Goal: Register for event/course

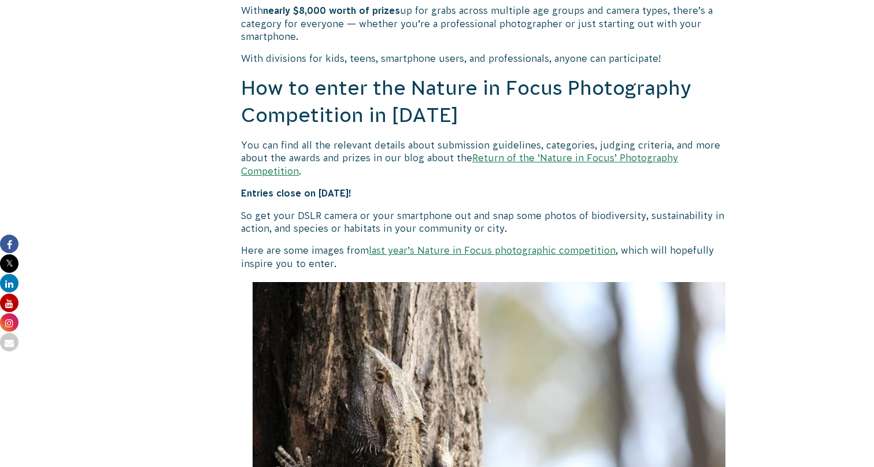
scroll to position [987, 0]
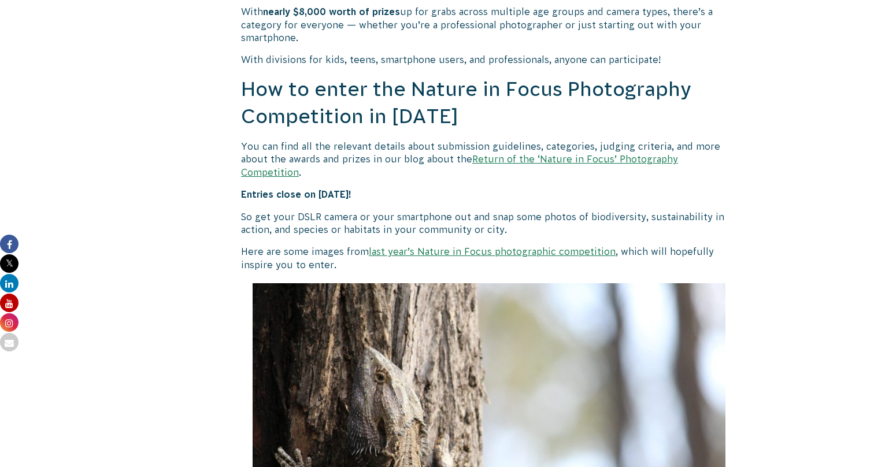
click at [538, 158] on link "Return of the ‘Nature in Focus’ Photography Competition" at bounding box center [459, 165] width 437 height 23
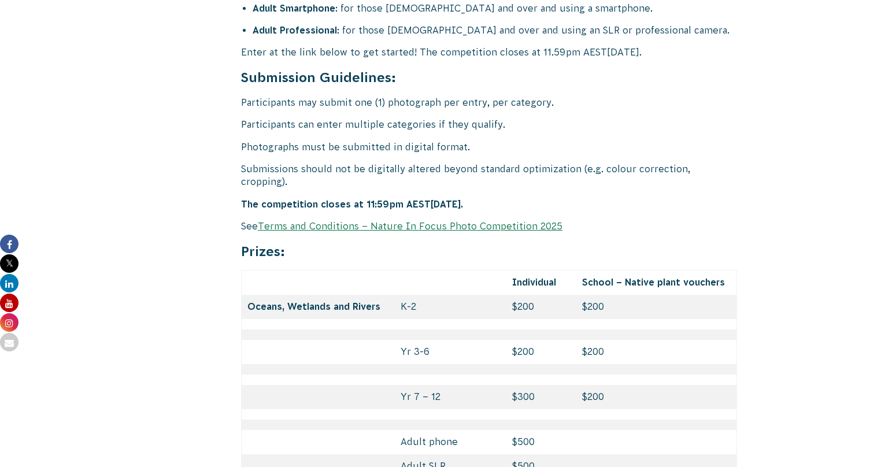
scroll to position [4758, 0]
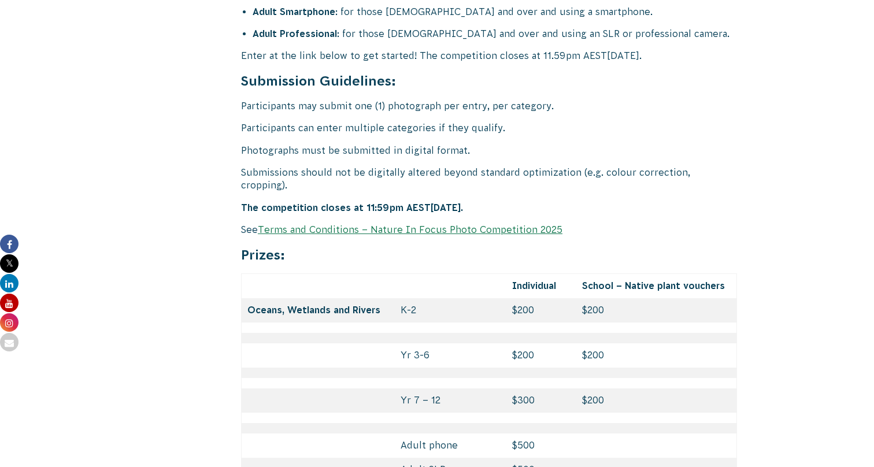
click at [432, 224] on link "Terms and Conditions – Nature In Focus Photo Competition 2025" at bounding box center [410, 229] width 304 height 10
